Goal: Information Seeking & Learning: Learn about a topic

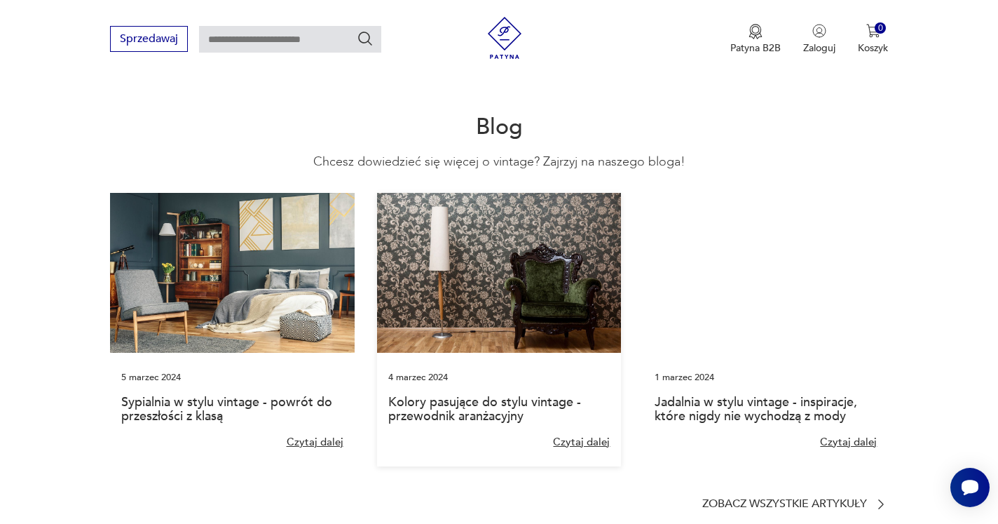
scroll to position [2941, 0]
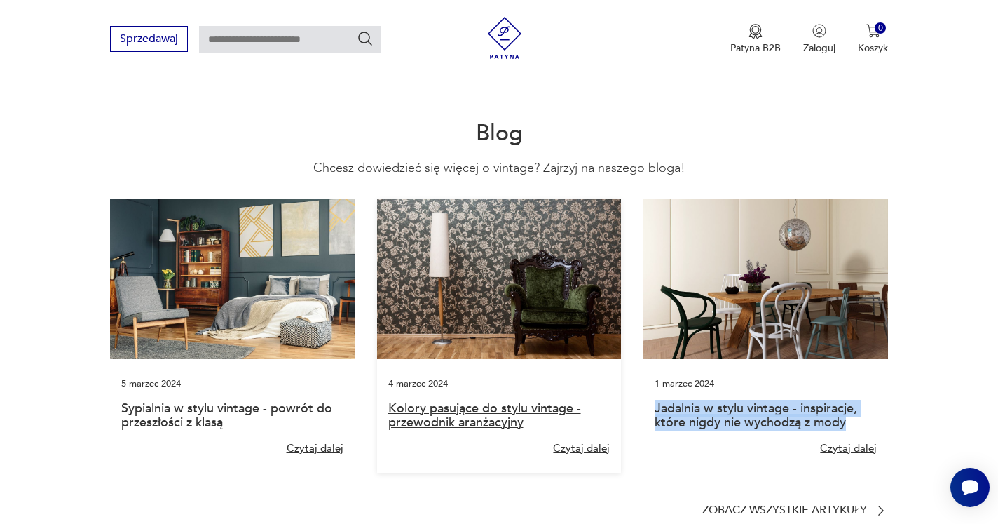
click at [454, 400] on link "Kolory pasujące do stylu vintage - przewodnik aranżacyjny" at bounding box center [484, 416] width 193 height 32
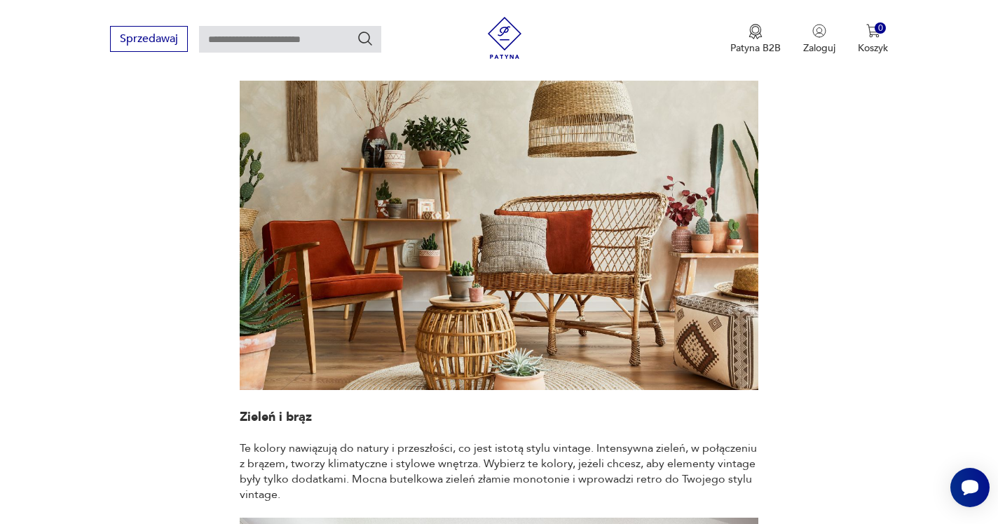
scroll to position [2350, 0]
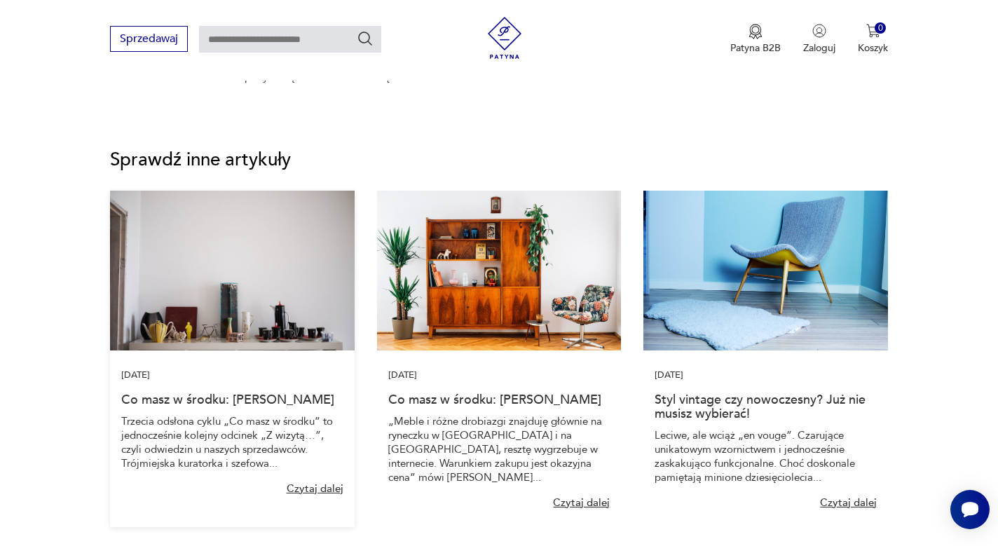
scroll to position [2428, 0]
